Goal: Task Accomplishment & Management: Use online tool/utility

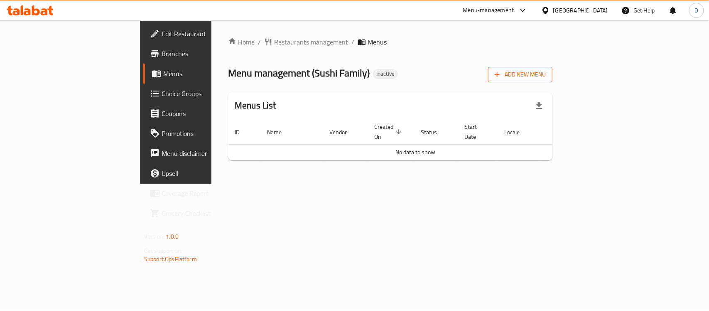
click at [546, 74] on span "Add New Menu" at bounding box center [520, 74] width 51 height 10
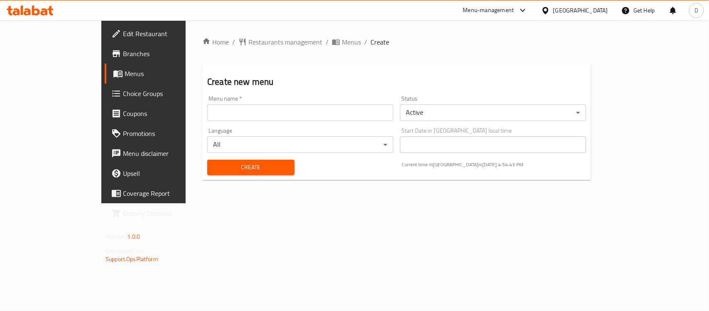
click at [356, 111] on input "text" at bounding box center [300, 112] width 186 height 17
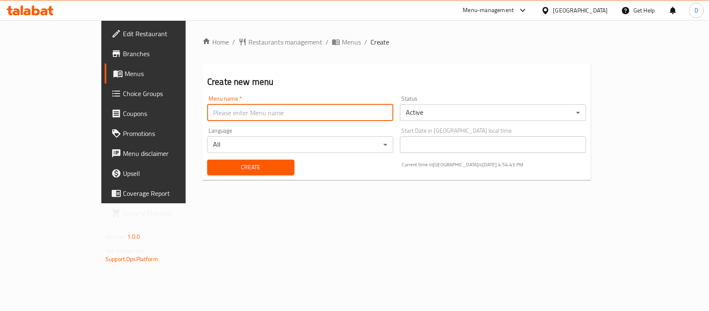
type input "menu"
click at [214, 171] on span "Create" at bounding box center [251, 167] width 74 height 10
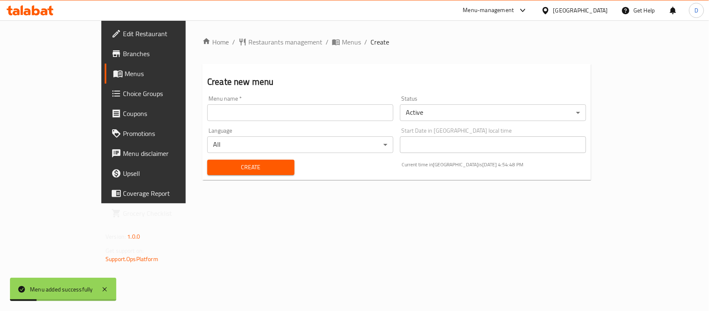
click at [125, 69] on span "Menus" at bounding box center [169, 74] width 88 height 10
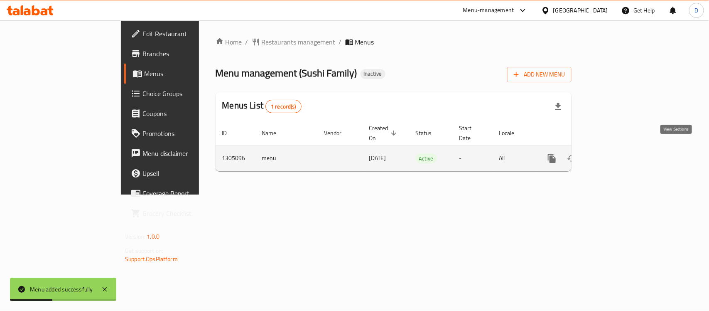
click at [622, 150] on link "enhanced table" at bounding box center [612, 158] width 20 height 20
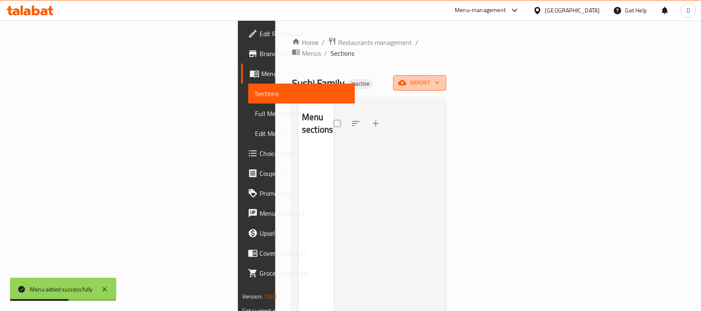
click at [440, 78] on span "import" at bounding box center [420, 83] width 40 height 10
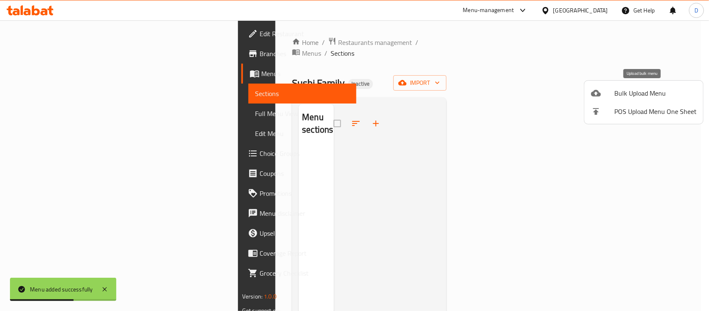
click at [624, 91] on span "Bulk Upload Menu" at bounding box center [655, 93] width 82 height 10
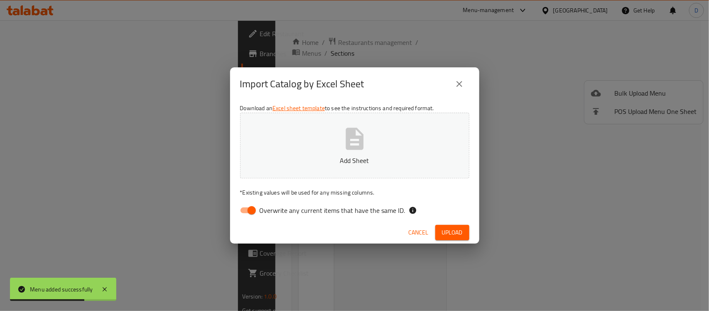
click at [241, 210] on input "Overwrite any current items that have the same ID." at bounding box center [251, 210] width 47 height 16
checkbox input "false"
click at [325, 150] on button "Add Sheet" at bounding box center [354, 146] width 229 height 66
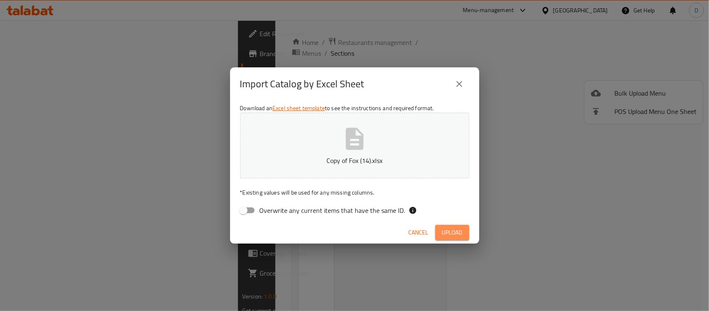
click at [462, 234] on span "Upload" at bounding box center [452, 232] width 21 height 10
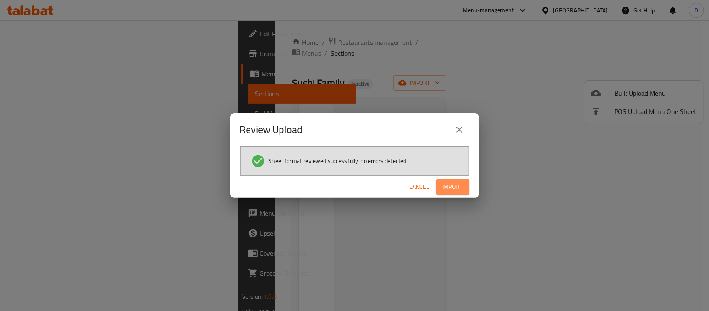
click at [444, 180] on button "Import" at bounding box center [452, 186] width 33 height 15
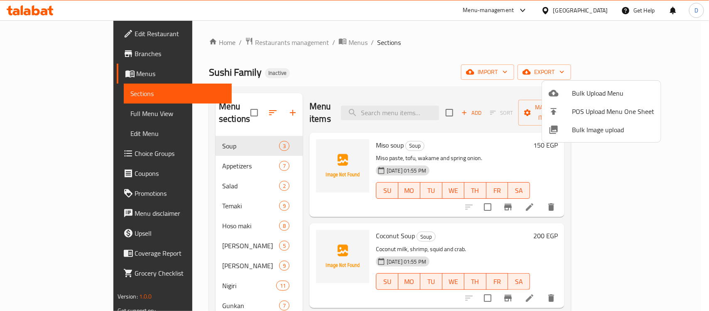
click at [466, 67] on div at bounding box center [354, 155] width 709 height 311
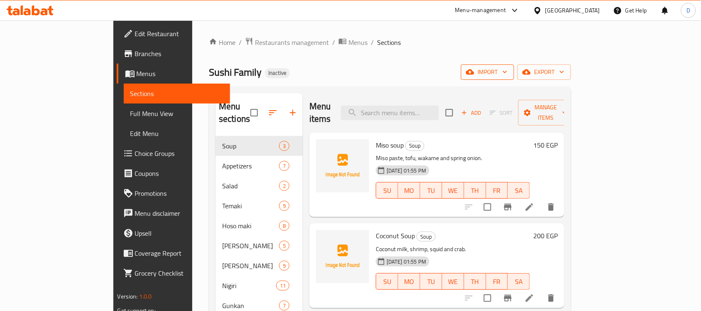
click at [508, 71] on span "import" at bounding box center [488, 72] width 40 height 10
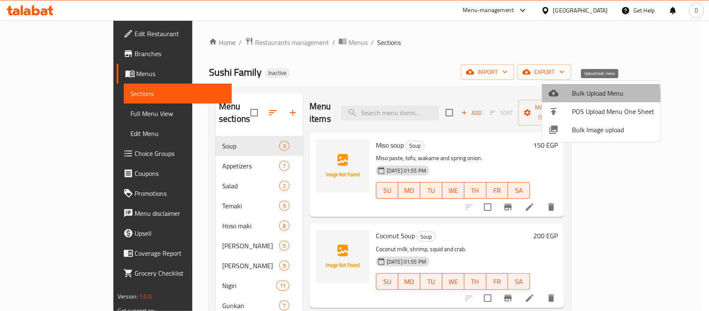
click at [589, 96] on span "Bulk Upload Menu" at bounding box center [613, 93] width 82 height 10
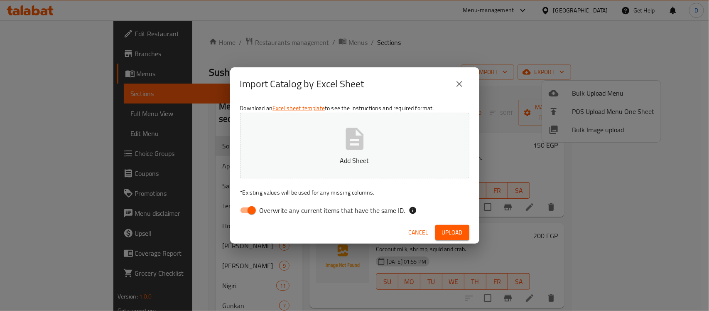
click at [414, 223] on div "Cancel Upload" at bounding box center [354, 232] width 249 height 22
click at [418, 229] on span "Cancel" at bounding box center [419, 232] width 20 height 10
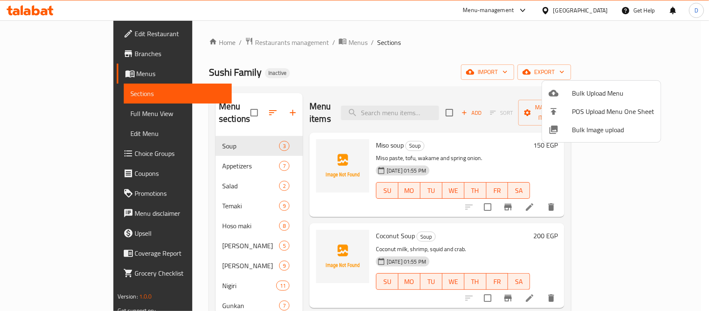
click at [655, 73] on div at bounding box center [354, 155] width 709 height 311
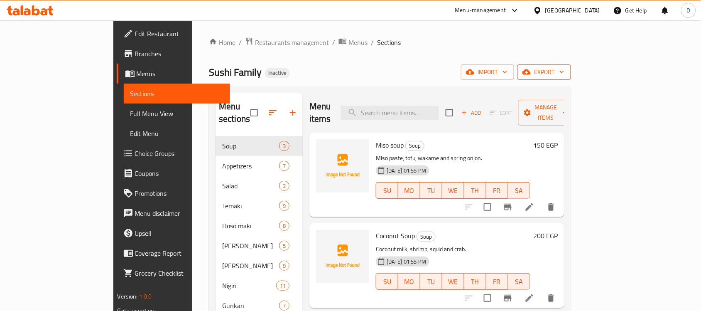
click at [564, 76] on span "export" at bounding box center [544, 72] width 40 height 10
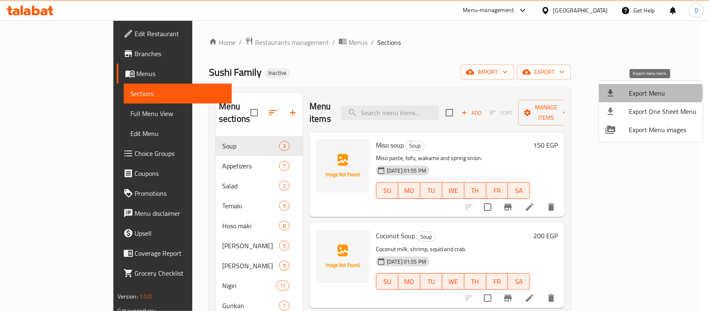
click at [644, 92] on span "Export Menu" at bounding box center [663, 93] width 68 height 10
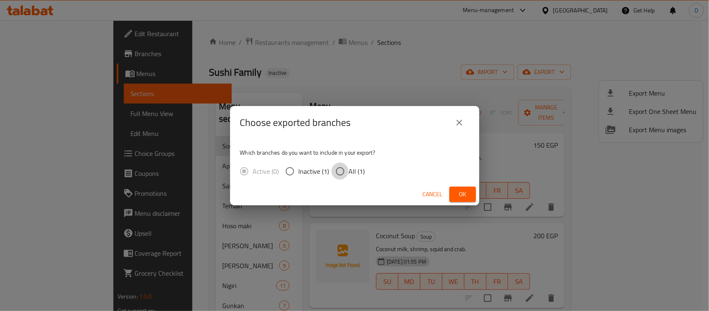
click at [340, 169] on input "All (1)" at bounding box center [339, 170] width 17 height 17
radio input "true"
click at [465, 193] on span "Ok" at bounding box center [462, 194] width 13 height 10
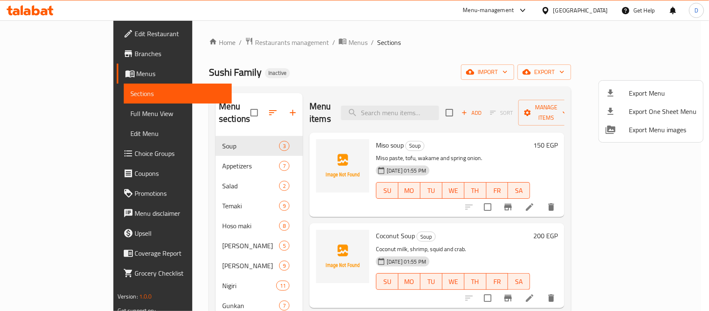
click at [473, 52] on div at bounding box center [354, 155] width 709 height 311
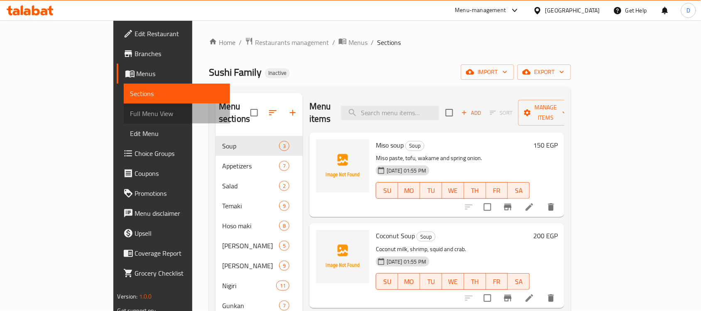
click at [130, 114] on span "Full Menu View" at bounding box center [176, 113] width 93 height 10
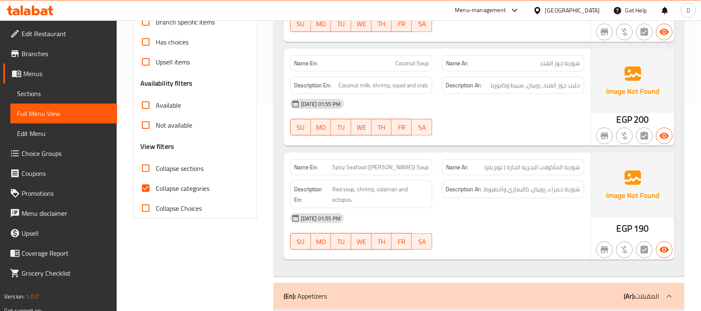
scroll to position [208, 0]
click at [150, 188] on input "Collapse categories" at bounding box center [146, 187] width 20 height 20
checkbox input "false"
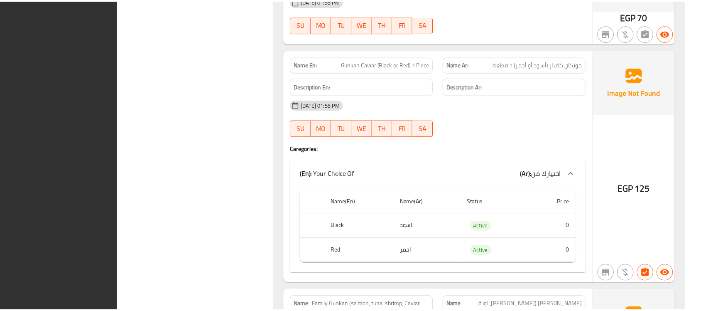
scroll to position [8758, 0]
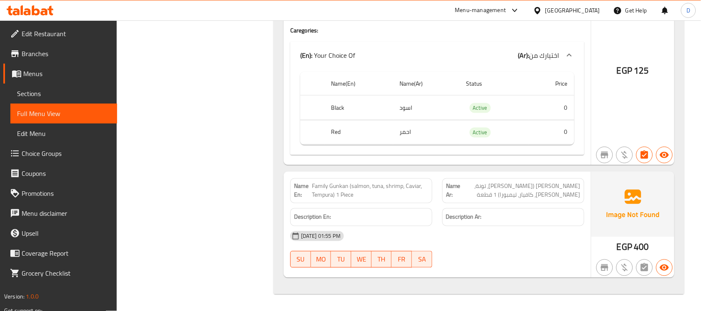
click at [40, 53] on span "Branches" at bounding box center [66, 54] width 89 height 10
